Goal: Task Accomplishment & Management: Manage account settings

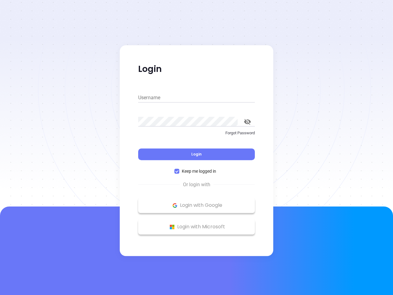
click at [197, 147] on div "Login" at bounding box center [196, 150] width 117 height 19
click at [197, 98] on input "Username" at bounding box center [196, 98] width 117 height 10
click at [248, 122] on icon "toggle password visibility" at bounding box center [247, 122] width 7 height 6
click at [197, 154] on span "Login" at bounding box center [196, 153] width 10 height 5
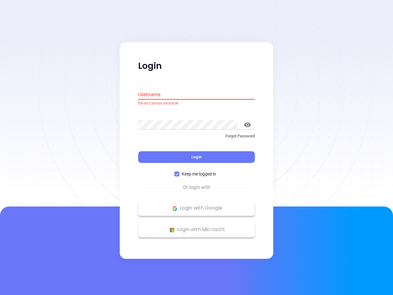
click at [197, 171] on span "Keep me logged in" at bounding box center [198, 174] width 39 height 7
click at [179, 172] on input "Keep me logged in" at bounding box center [176, 174] width 5 height 5
checkbox input "false"
click at [197, 205] on p "Login with Google" at bounding box center [196, 208] width 111 height 9
click at [197, 227] on p "Login with Microsoft" at bounding box center [196, 229] width 111 height 9
